Goal: Information Seeking & Learning: Learn about a topic

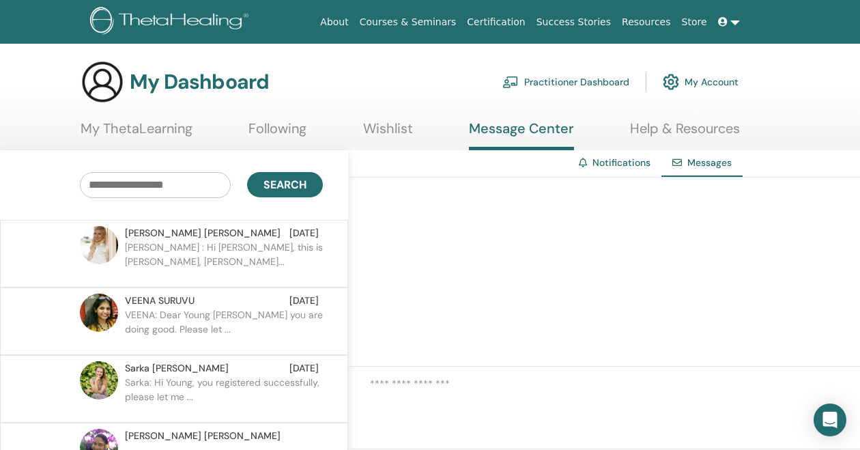
click at [730, 22] on link at bounding box center [729, 22] width 33 height 25
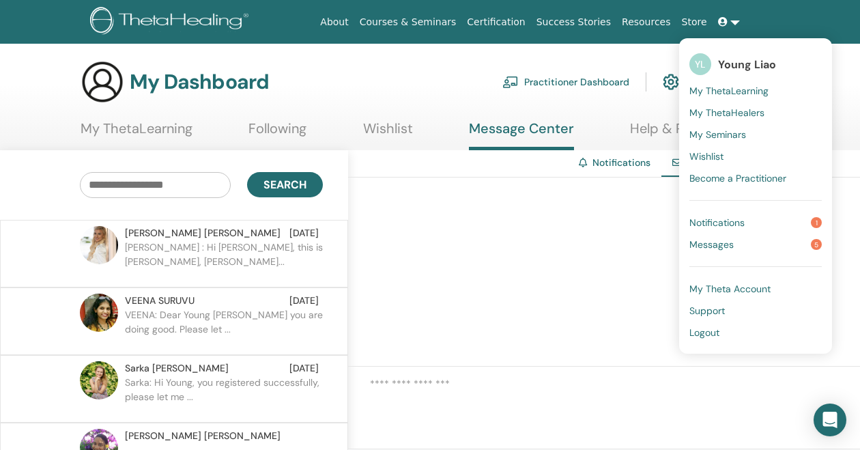
click at [726, 216] on span "Notifications" at bounding box center [716, 222] width 55 height 12
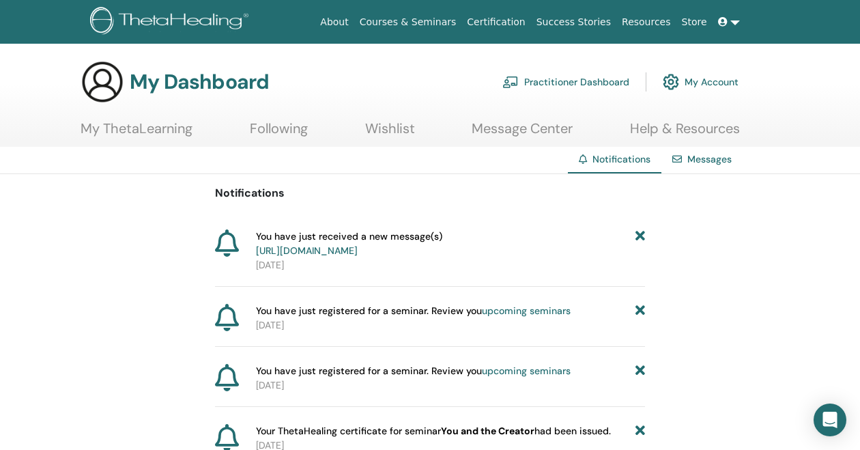
click at [358, 253] on link "https://member.thetahealing.com/message-center/messages/883acbcf-f8ec-48e0-b09a…" at bounding box center [307, 250] width 102 height 12
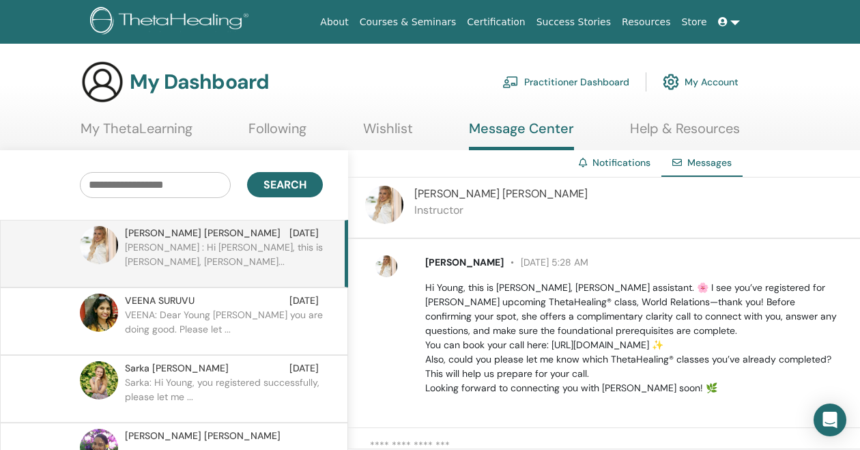
click at [737, 17] on link at bounding box center [729, 22] width 33 height 25
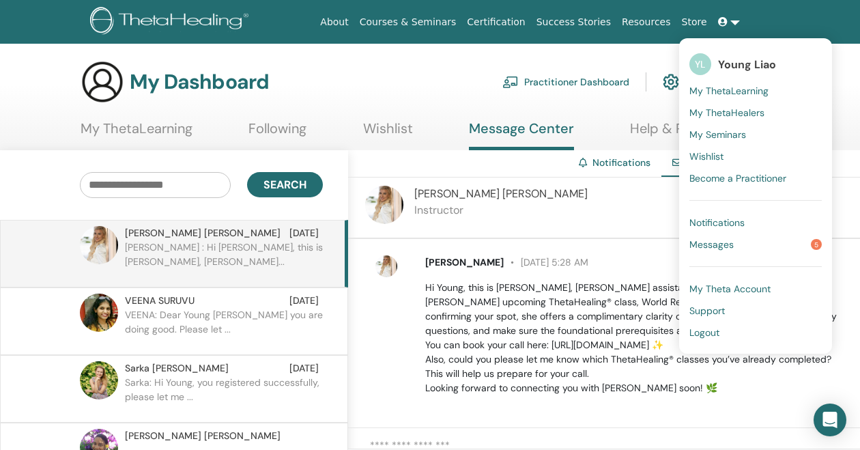
click at [460, 16] on link "Courses & Seminars" at bounding box center [408, 22] width 108 height 25
